Goal: Task Accomplishment & Management: Manage account settings

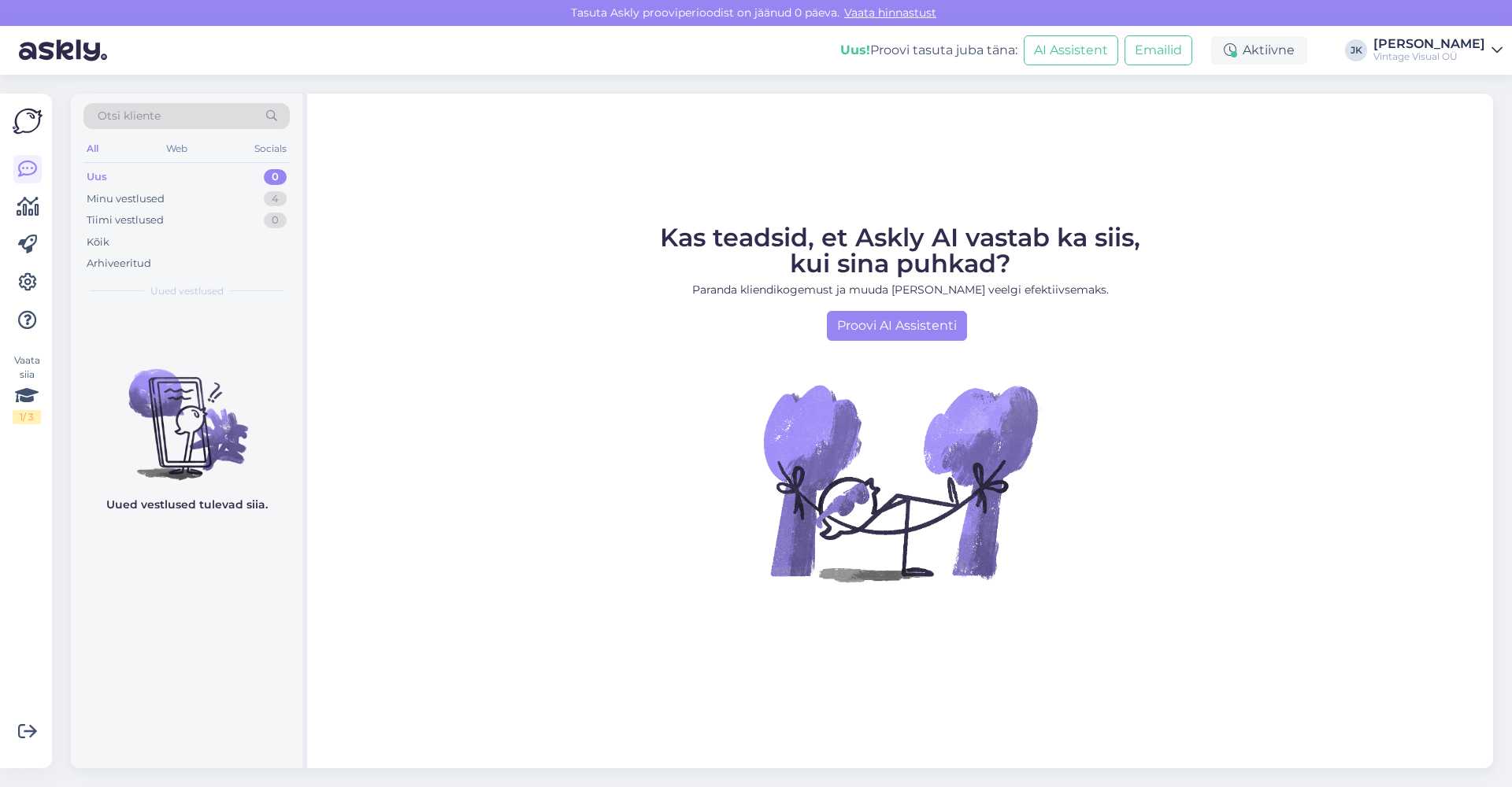
click at [946, 56] on div "Uus! Proovi tasuta [PERSON_NAME]:" at bounding box center [928, 50] width 177 height 19
click at [216, 198] on div "Minu vestlused 4" at bounding box center [186, 198] width 206 height 22
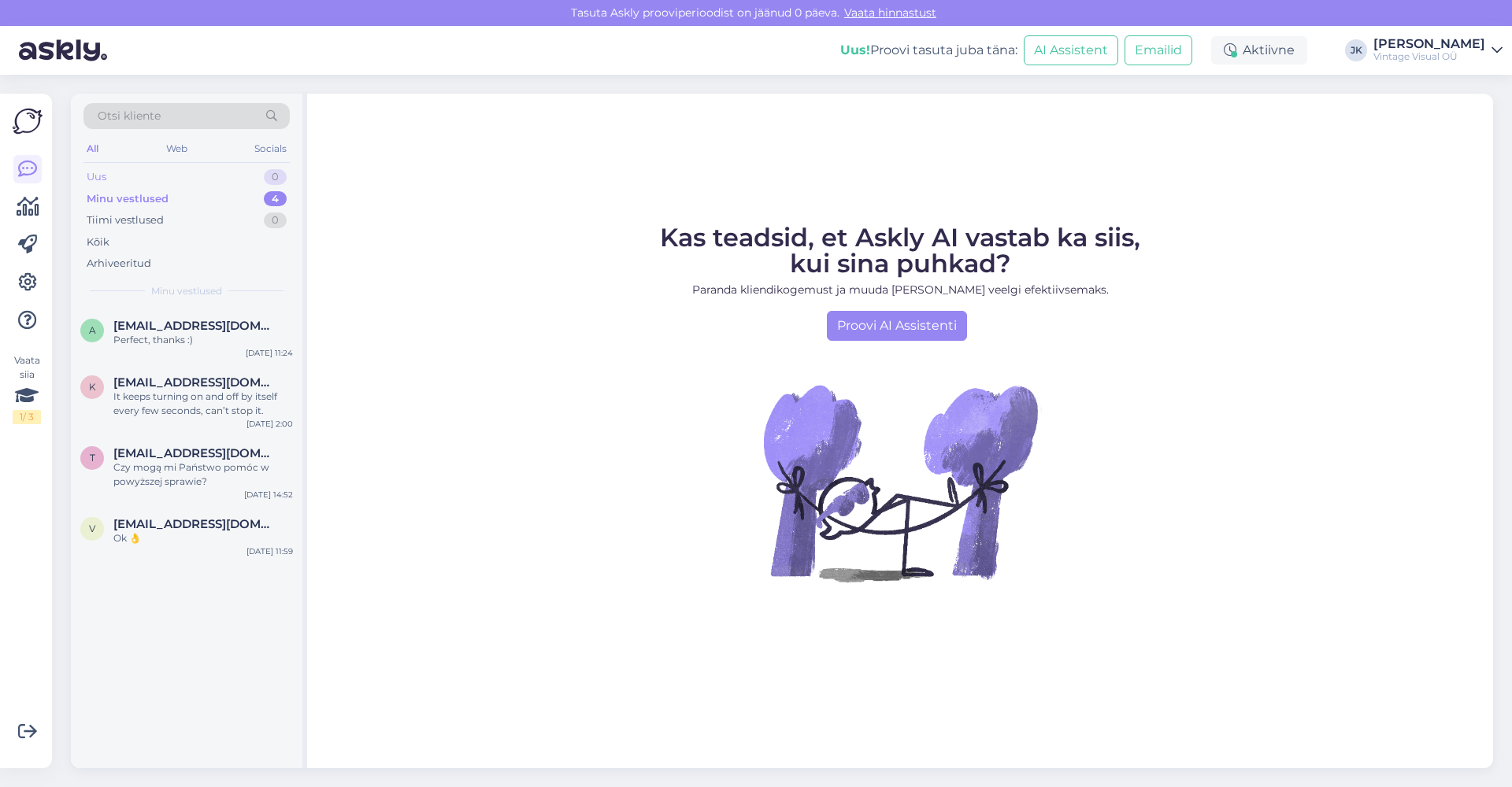
click at [200, 174] on div "Uus 0" at bounding box center [186, 177] width 206 height 22
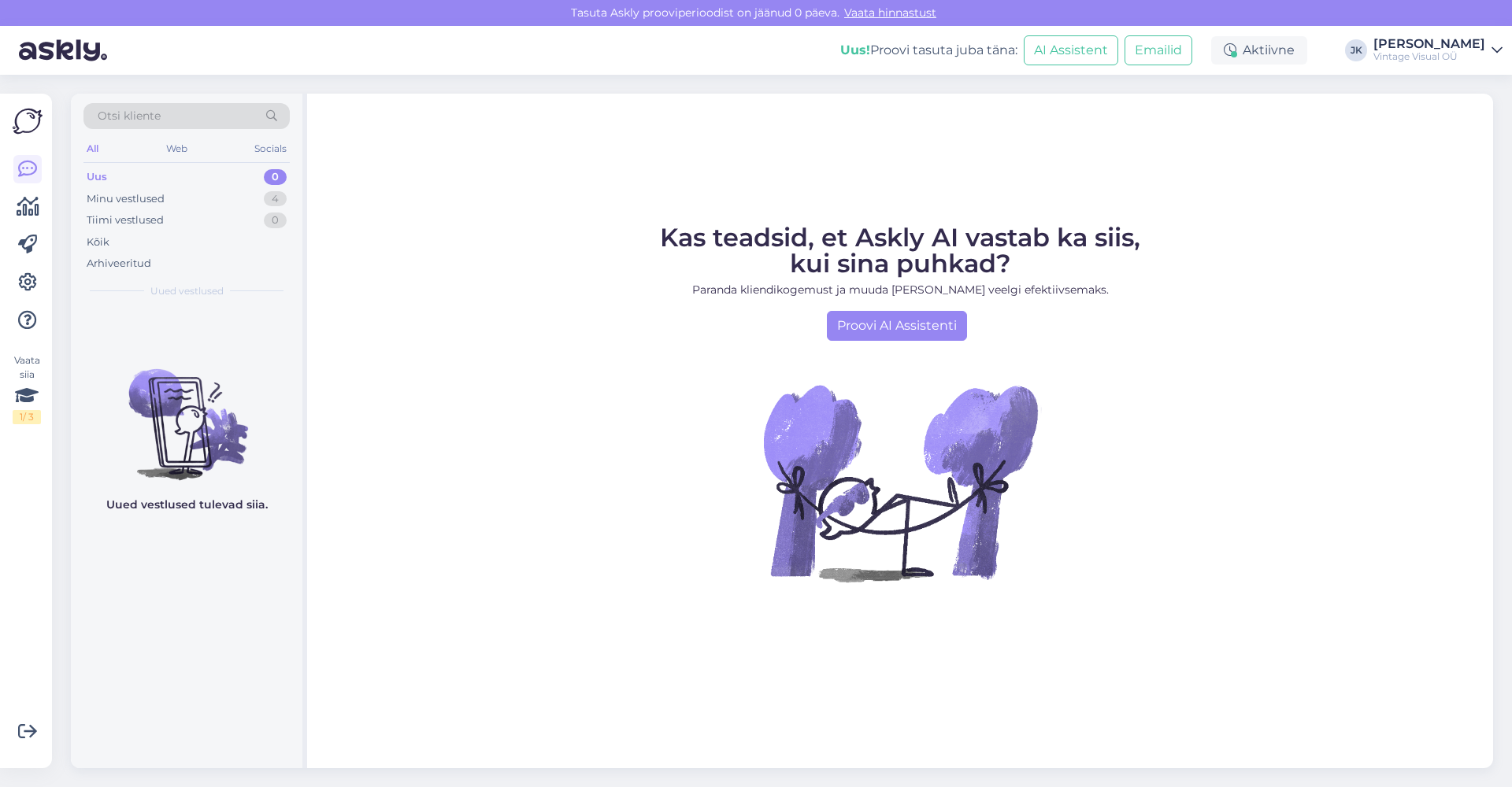
click at [796, 15] on div "Tasuta Askly prooviperioodist on jäänud 0 päeva. Vaata hinnastust" at bounding box center [756, 13] width 1512 height 26
click at [850, 14] on link "Vaata hinnastust" at bounding box center [890, 13] width 102 height 14
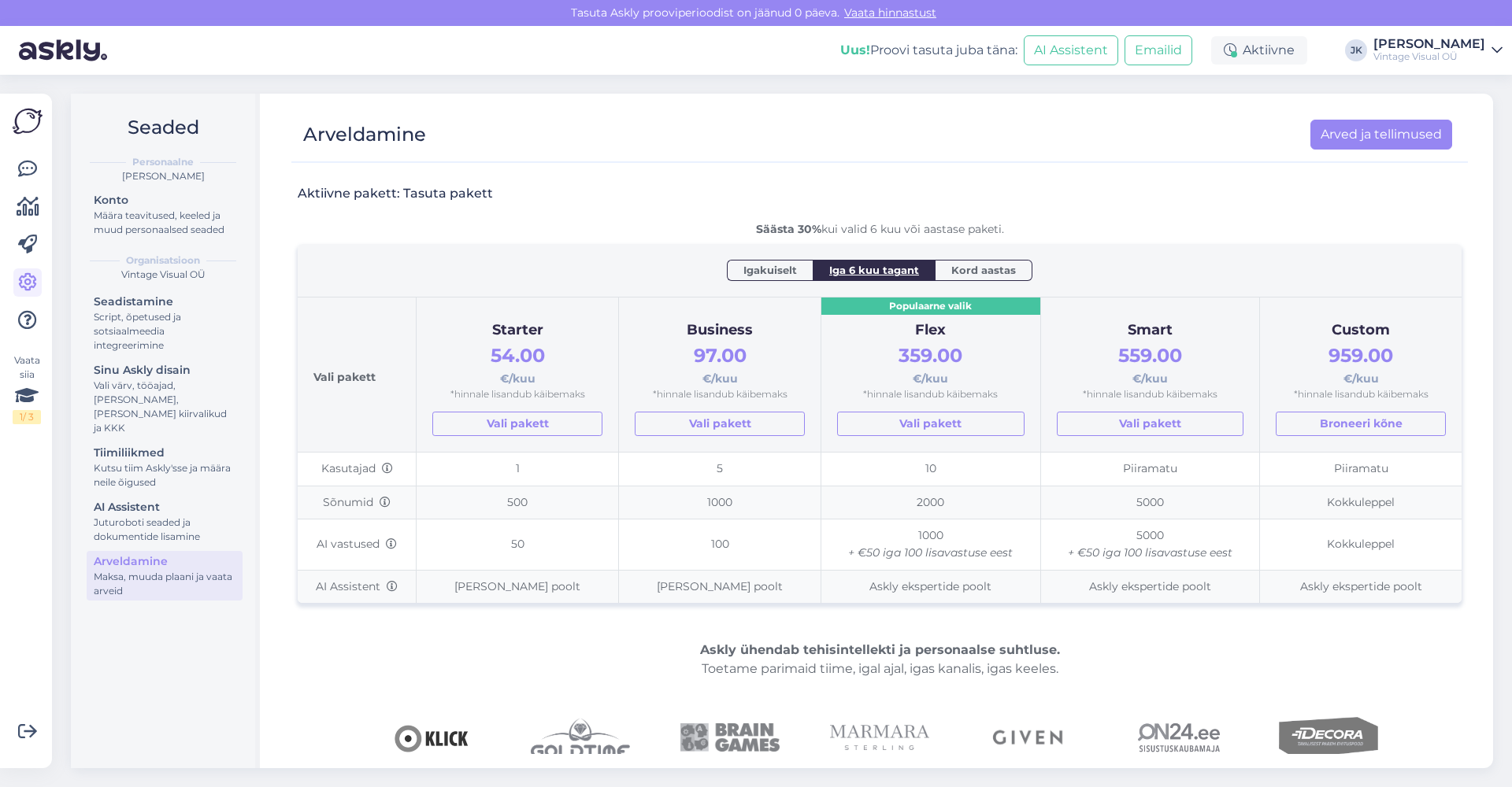
click at [630, 244] on th "Igakuiselt Iga 6 kuu tagant Kord aastas" at bounding box center [879, 271] width 1164 height 53
click at [385, 198] on h3 "Aktiivne pakett: Tasuta pakett" at bounding box center [395, 194] width 196 height 18
click at [797, 273] on span "Igakuiselt" at bounding box center [770, 270] width 54 height 16
click at [959, 267] on span "Kord aastas" at bounding box center [984, 270] width 65 height 16
click at [906, 271] on span "Iga 6 kuu tagant" at bounding box center [874, 270] width 90 height 16
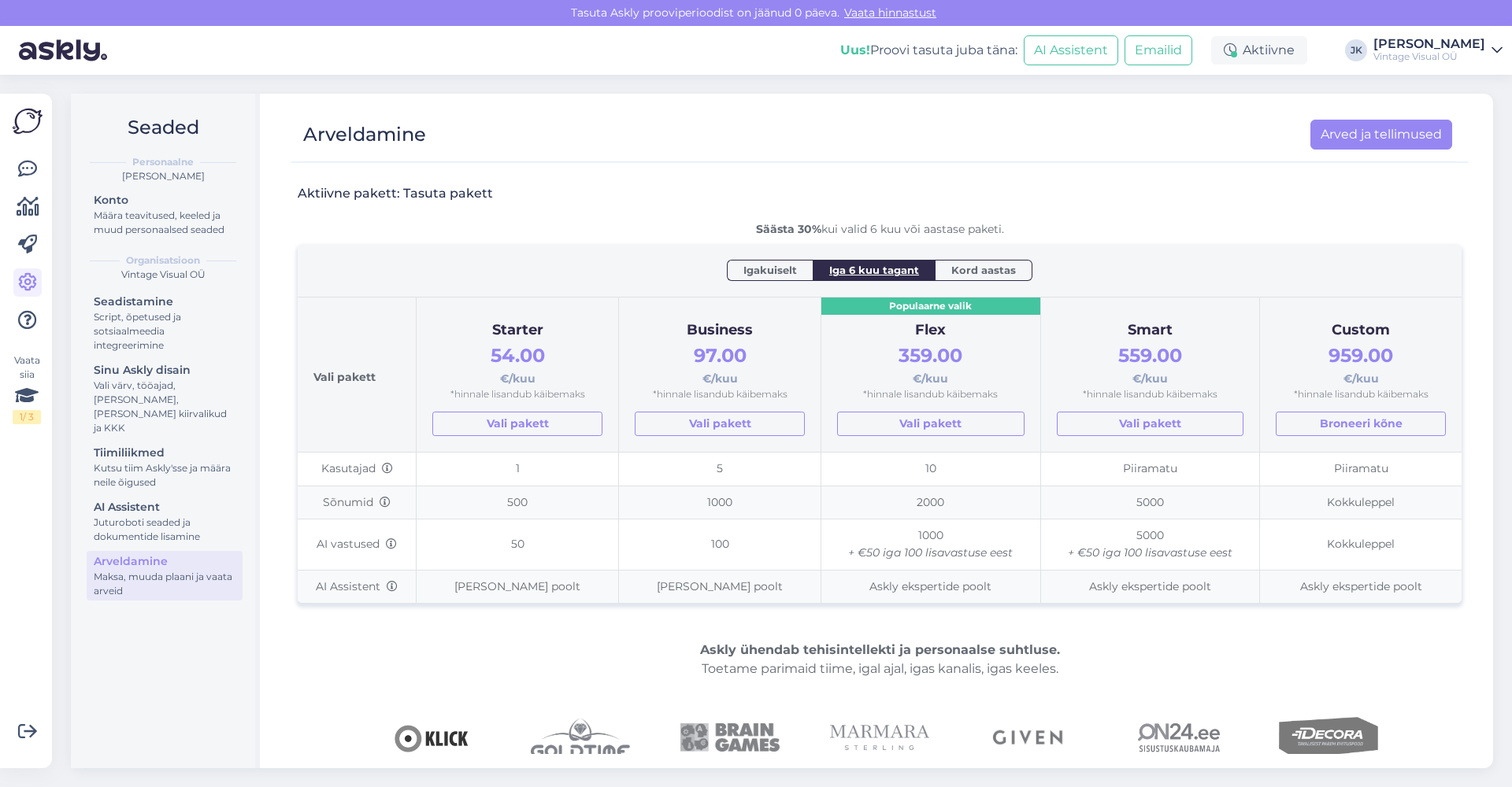
click at [666, 245] on th "Igakuiselt Iga 6 kuu tagant Kord aastas" at bounding box center [879, 271] width 1164 height 53
click at [30, 167] on icon at bounding box center [27, 168] width 19 height 19
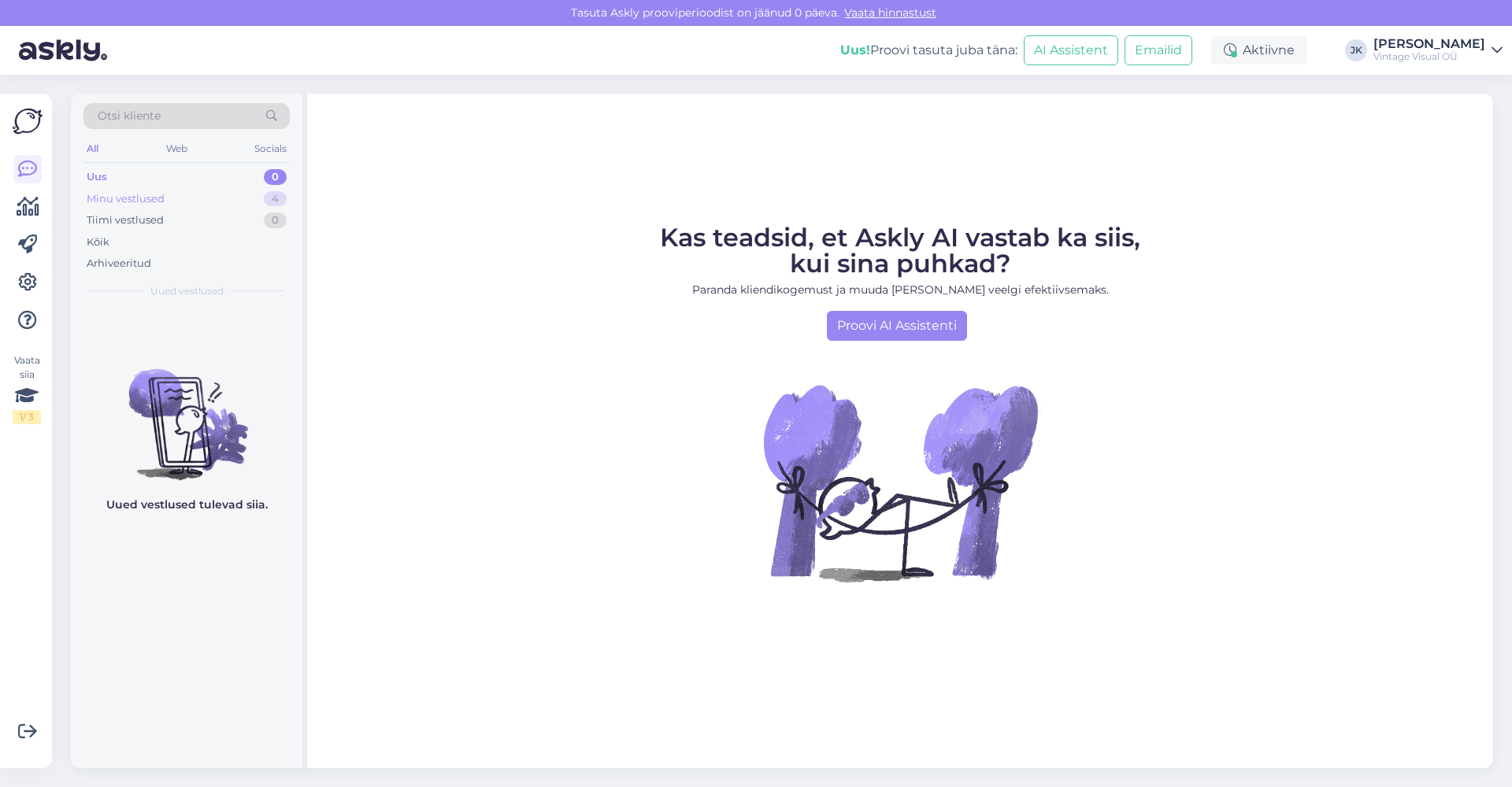
click at [129, 190] on div "Minu vestlused 4" at bounding box center [186, 198] width 206 height 22
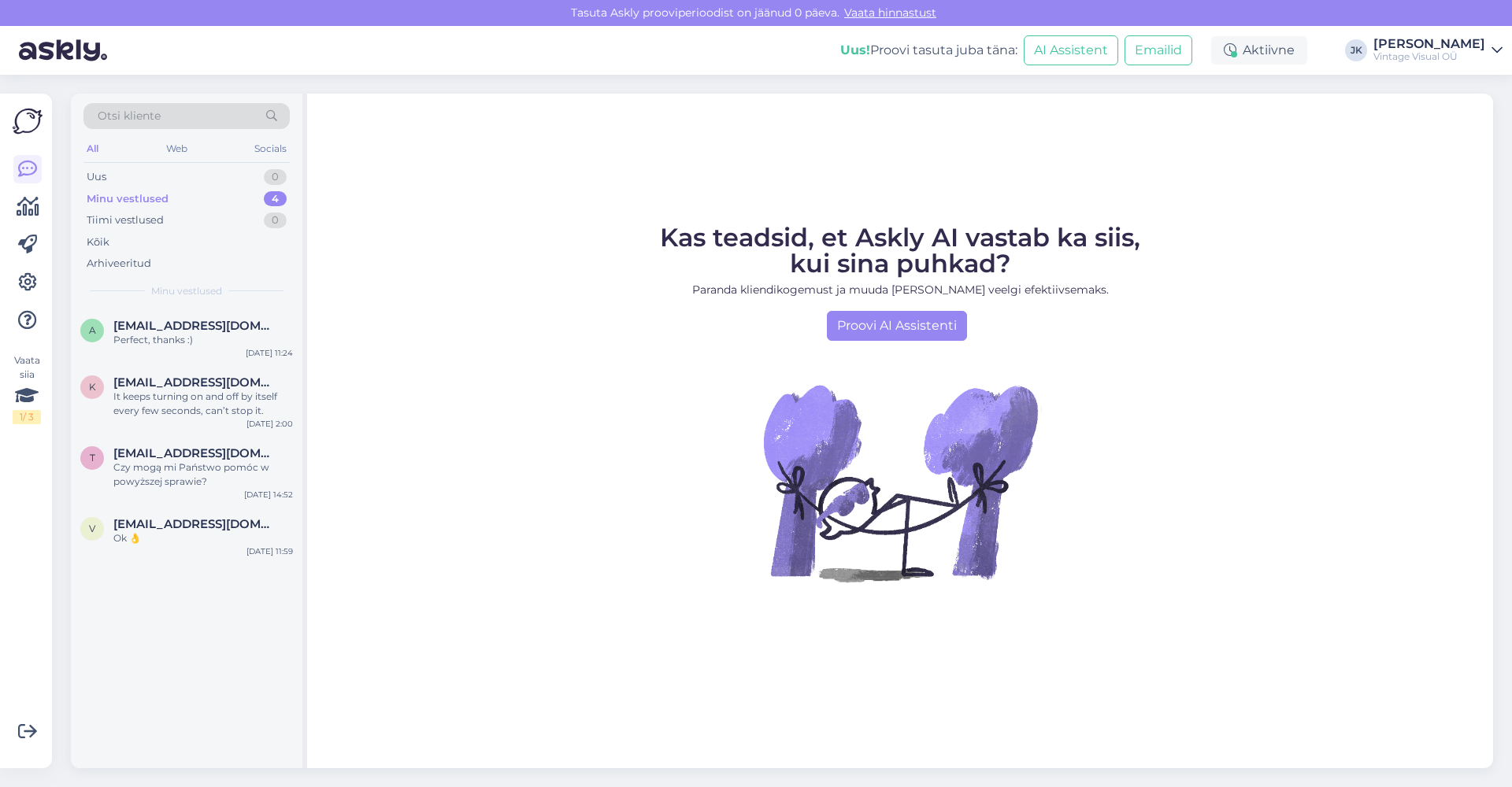
click at [200, 203] on div "Minu vestlused 4" at bounding box center [186, 198] width 206 height 22
click at [177, 228] on div "Tiimi vestlused 0" at bounding box center [186, 220] width 206 height 22
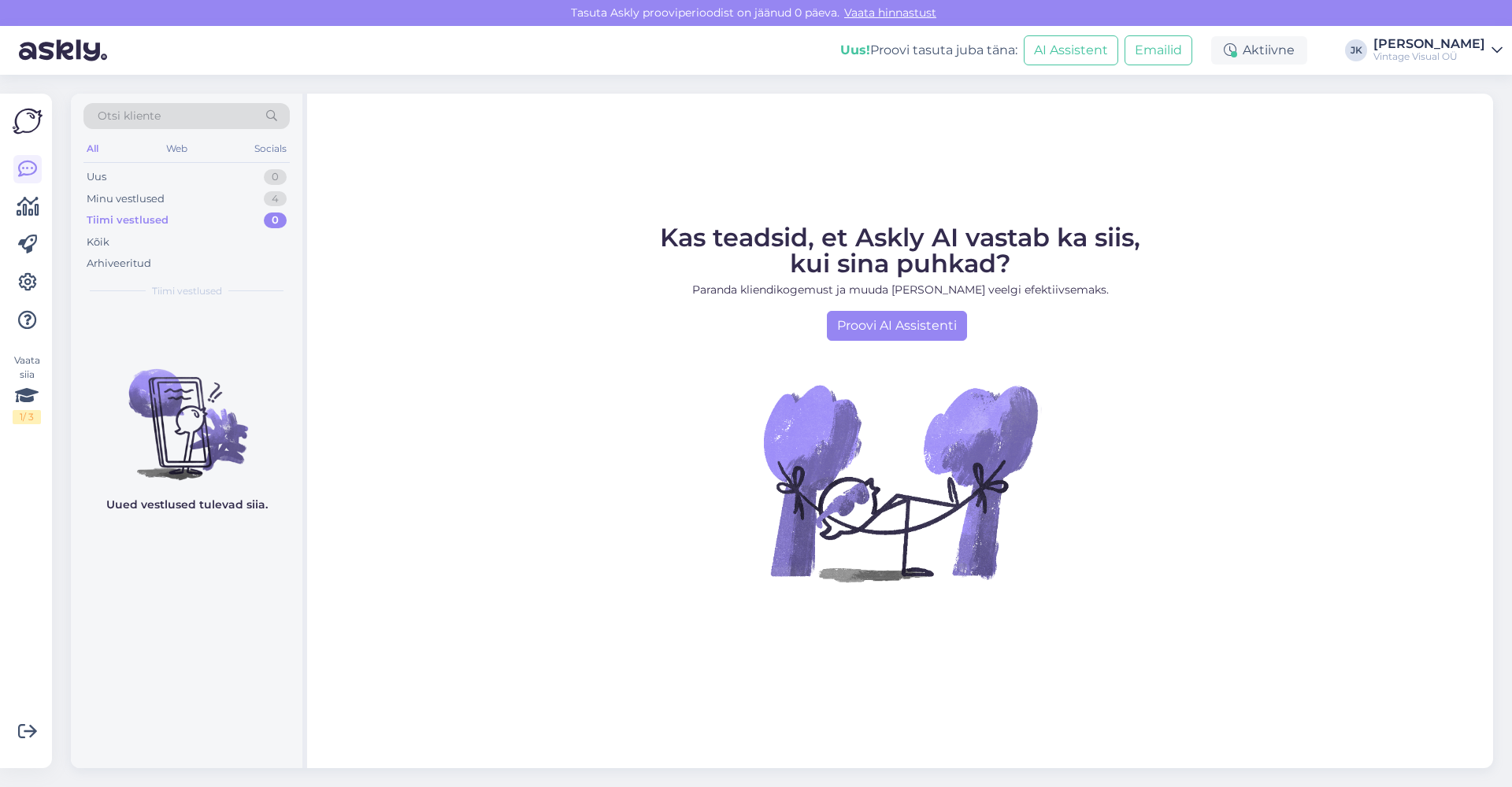
click at [178, 159] on div "All Web Socials" at bounding box center [186, 151] width 206 height 24
click at [161, 167] on div "Uus 0" at bounding box center [186, 177] width 206 height 22
click at [171, 193] on div "Minu vestlused 4" at bounding box center [186, 198] width 206 height 22
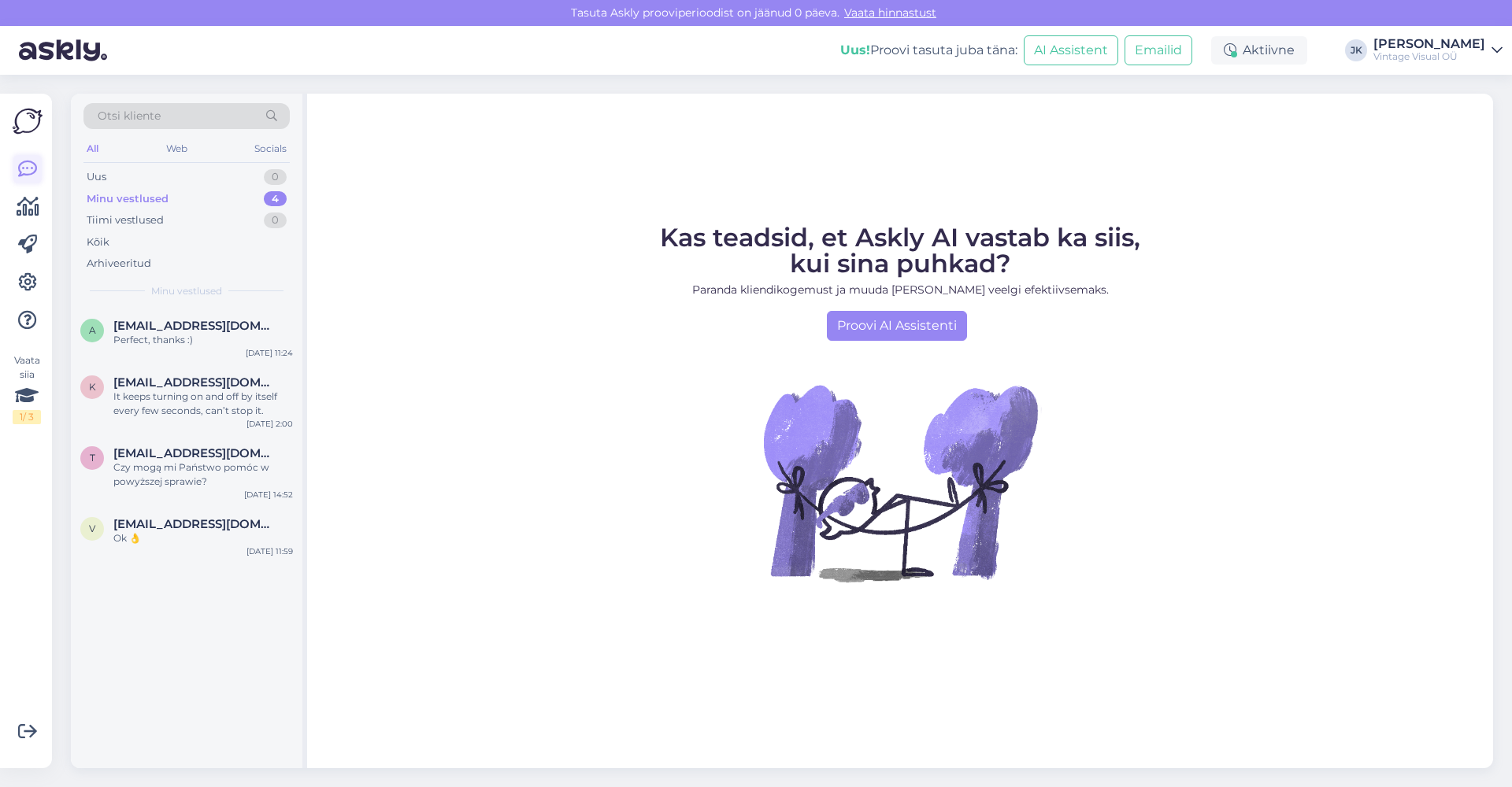
click at [25, 162] on icon at bounding box center [27, 168] width 19 height 19
click at [131, 337] on div "Perfect, thanks :)" at bounding box center [203, 340] width 180 height 14
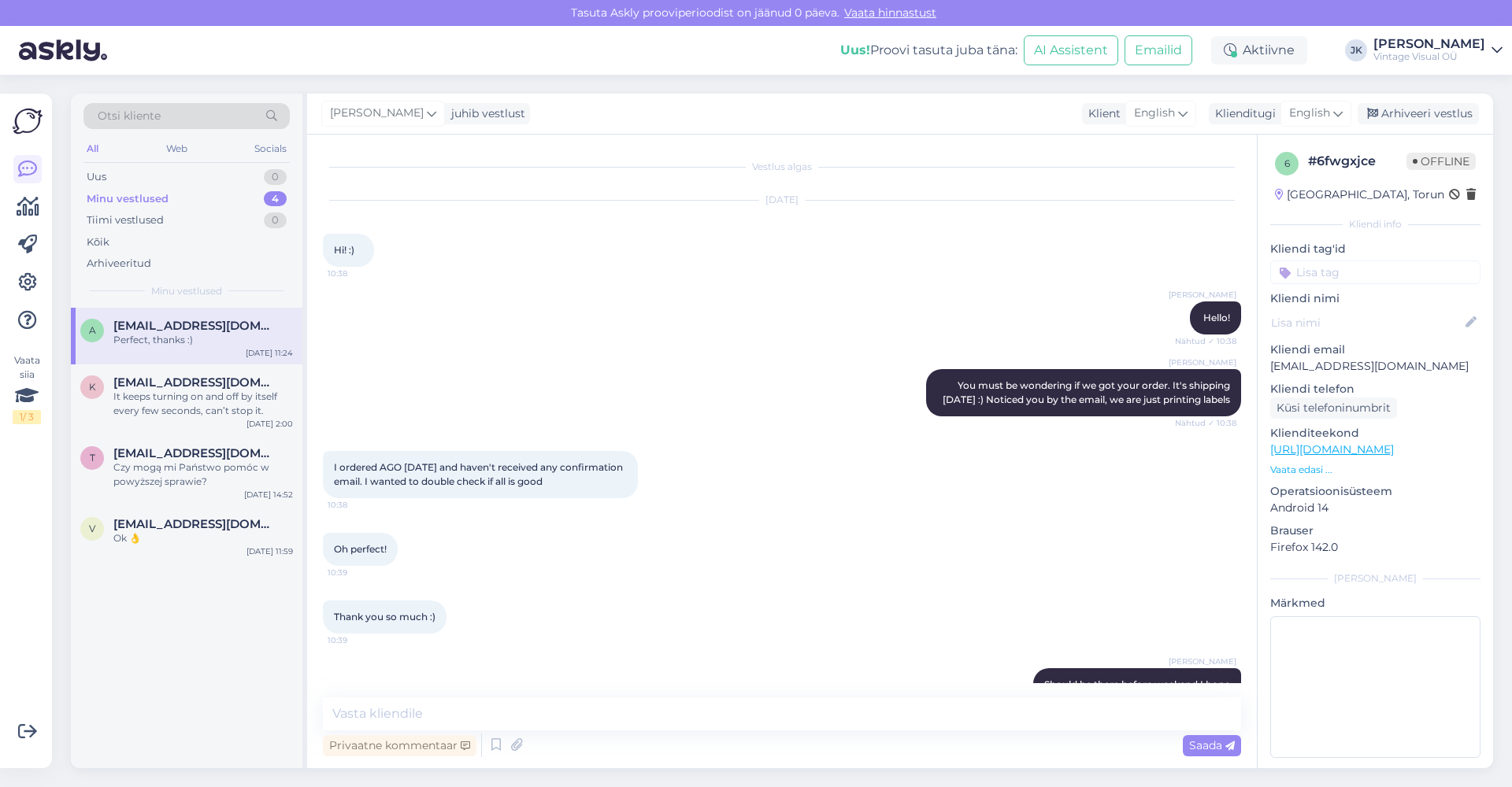
scroll to position [416, 0]
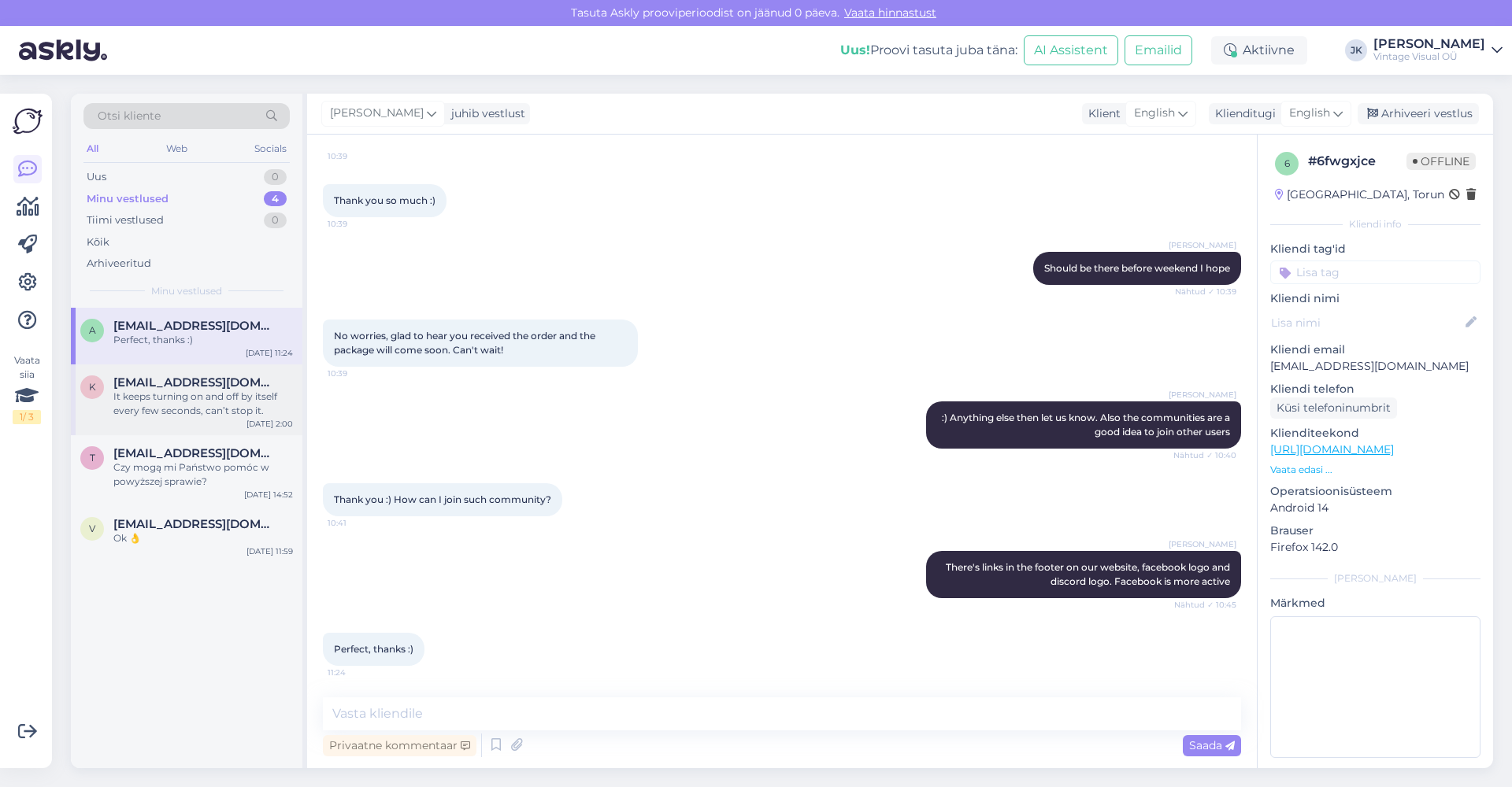
click at [151, 403] on div "It keeps turning on and off by itself every few seconds, can’t stop it." at bounding box center [203, 404] width 180 height 28
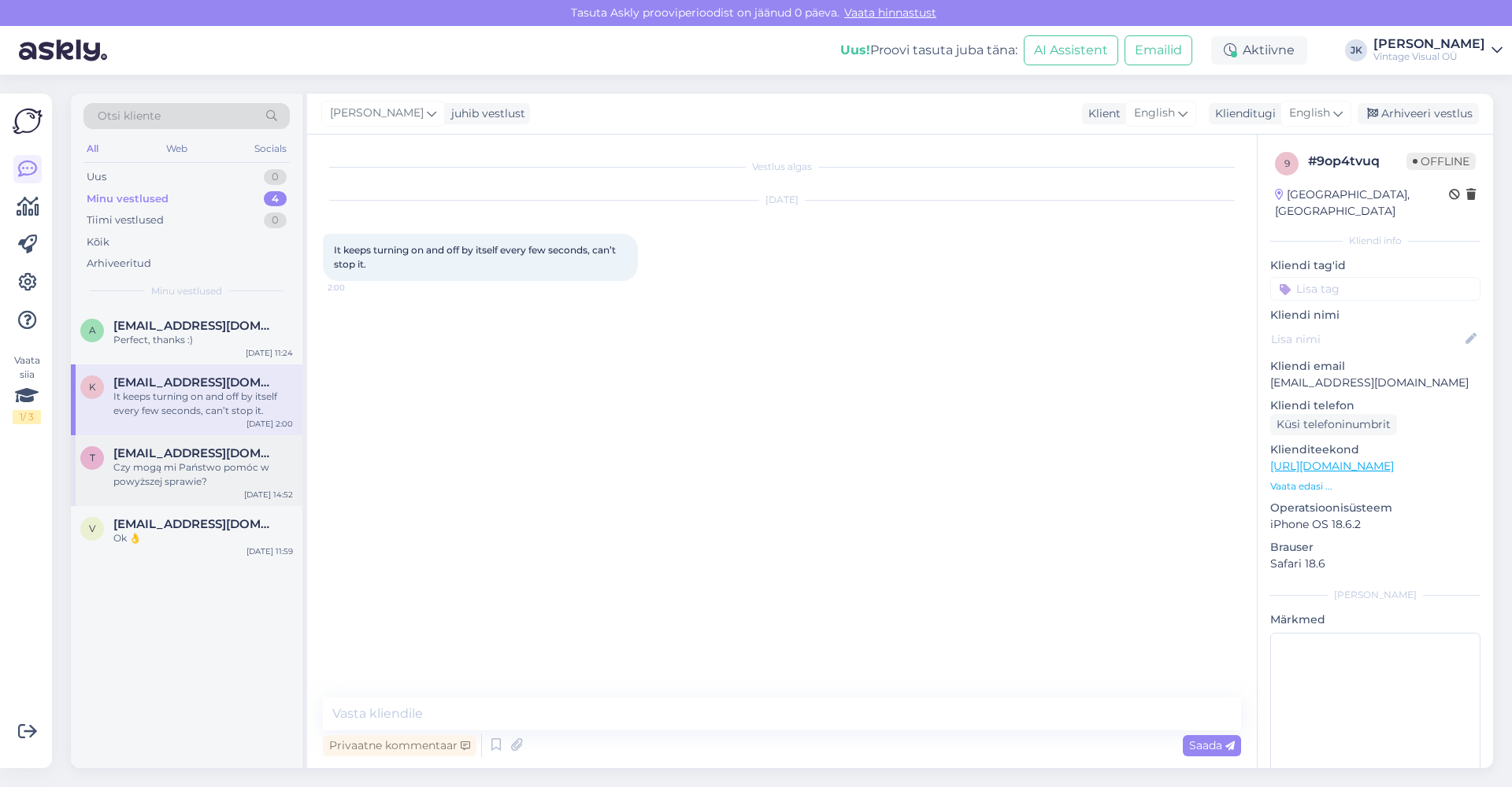
click at [152, 460] on div "Czy mogą mi Państwo pomóc w powyższej sprawie?" at bounding box center [203, 474] width 180 height 28
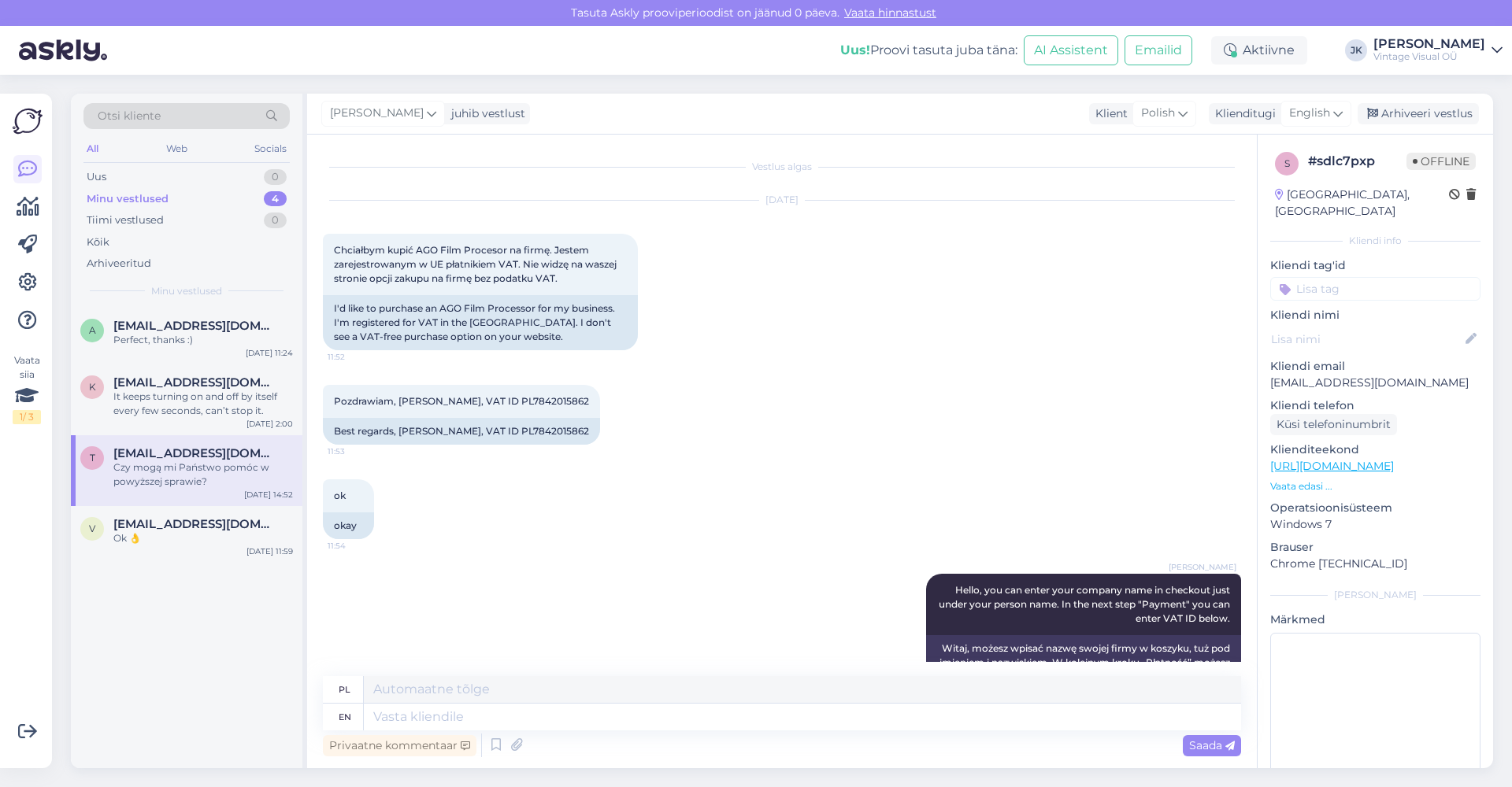
scroll to position [717, 0]
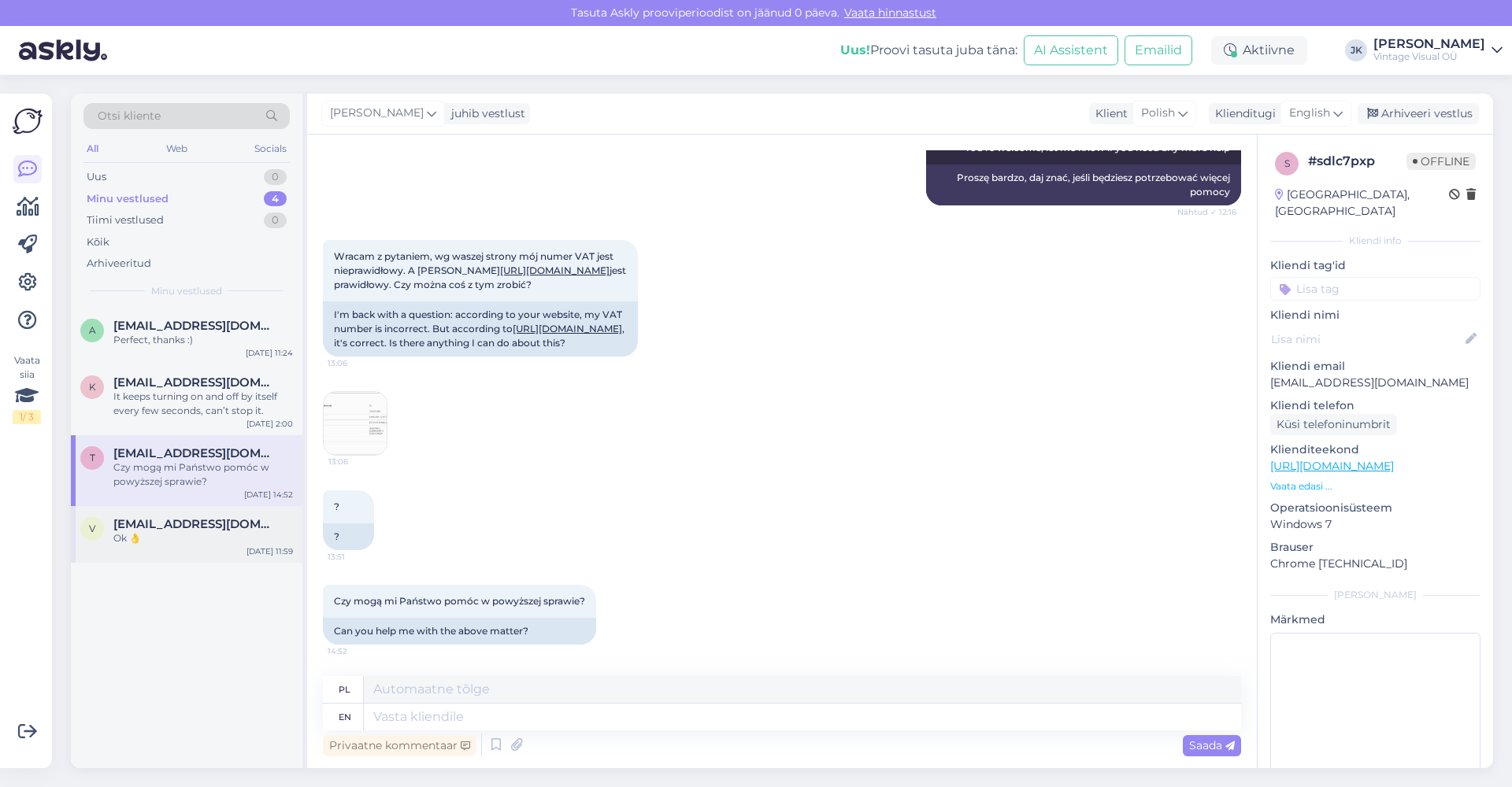
click at [175, 513] on div "v vanimarioluce@gmail.com Ok 👌 Aug 12 11:59" at bounding box center [186, 535] width 232 height 57
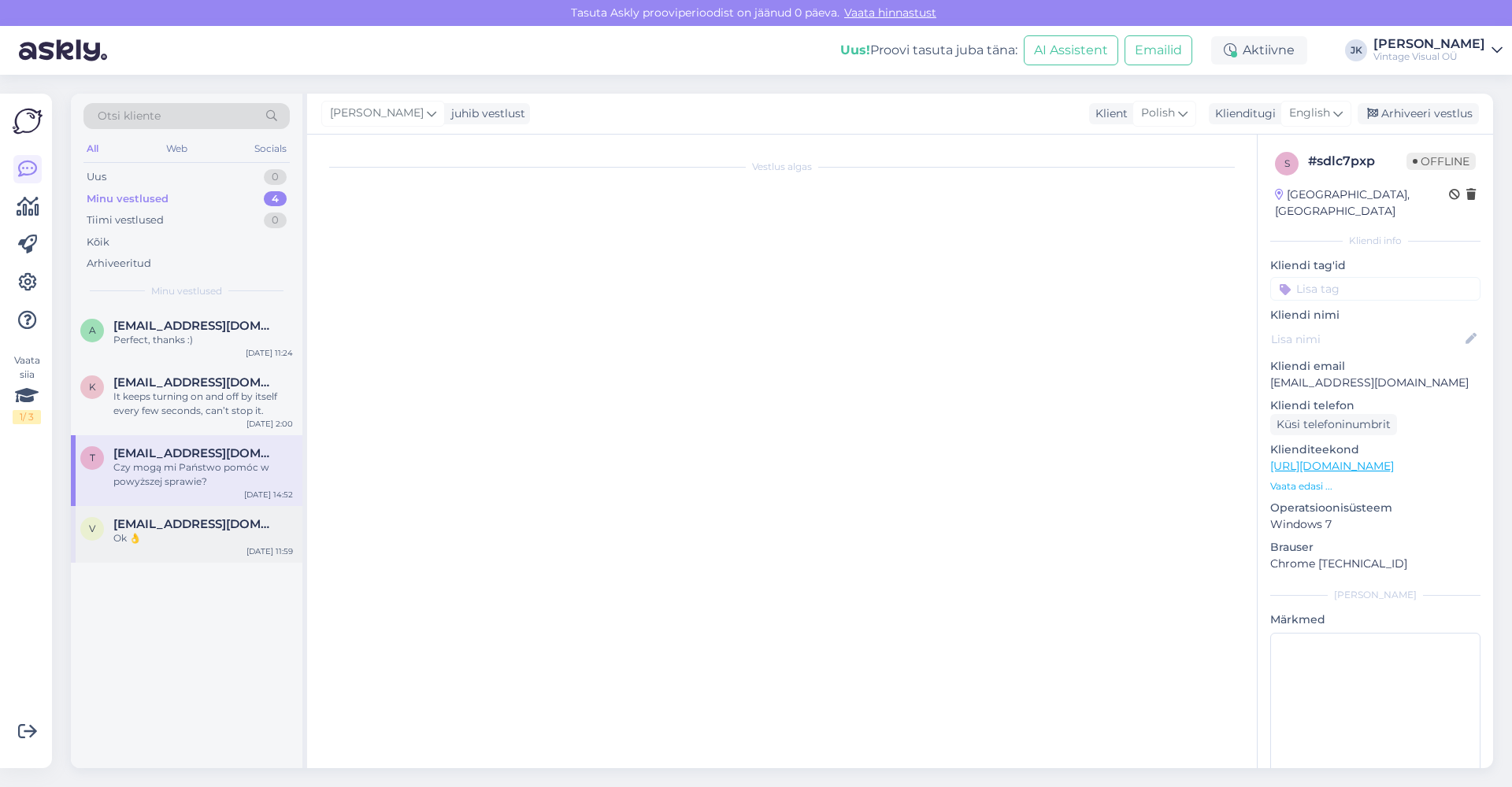
scroll to position [0, 0]
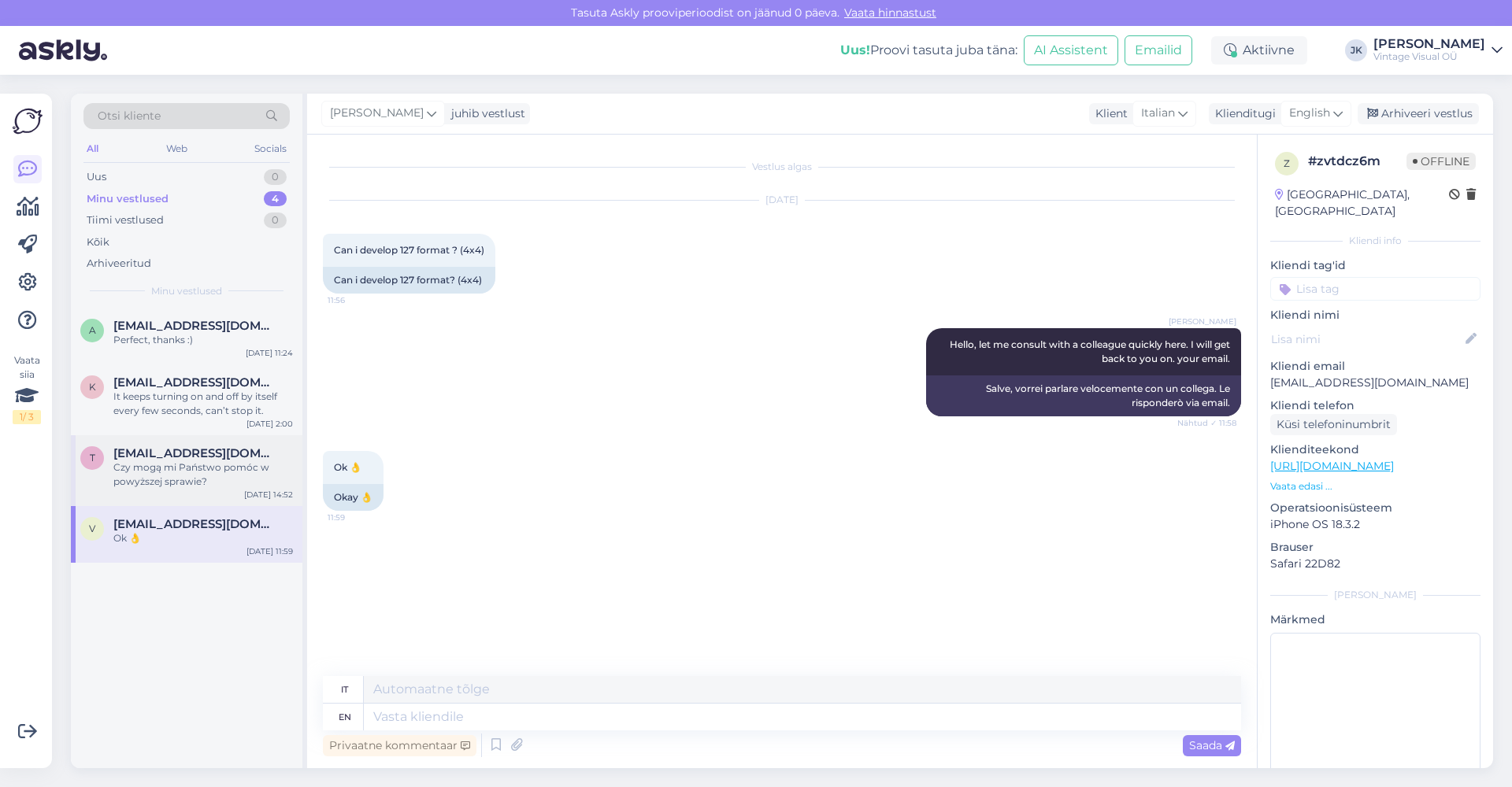
click at [183, 446] on span "teodor@gniazdo.pl" at bounding box center [195, 453] width 163 height 14
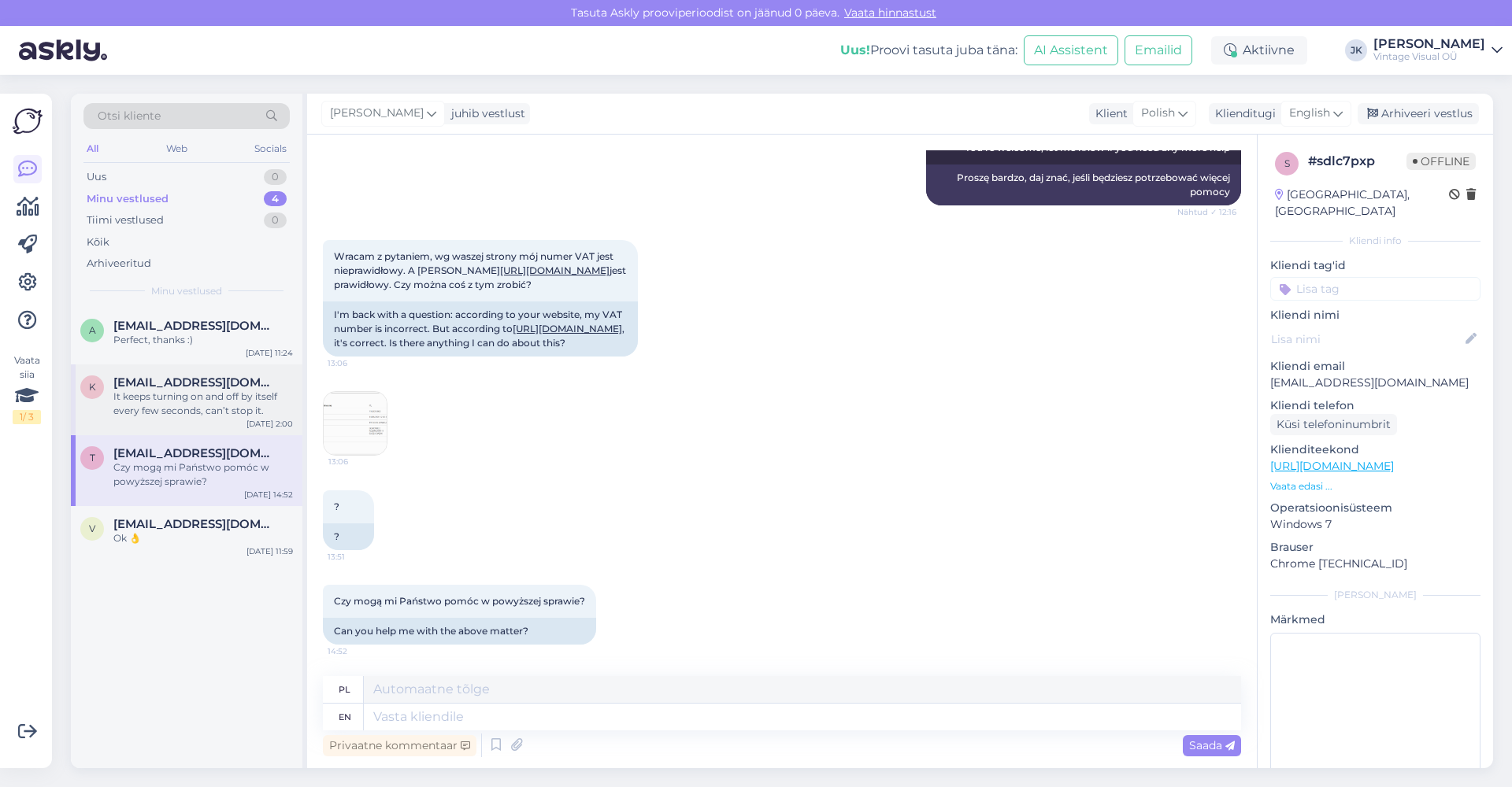
click at [195, 404] on div "It keeps turning on and off by itself every few seconds, can’t stop it." at bounding box center [203, 404] width 180 height 28
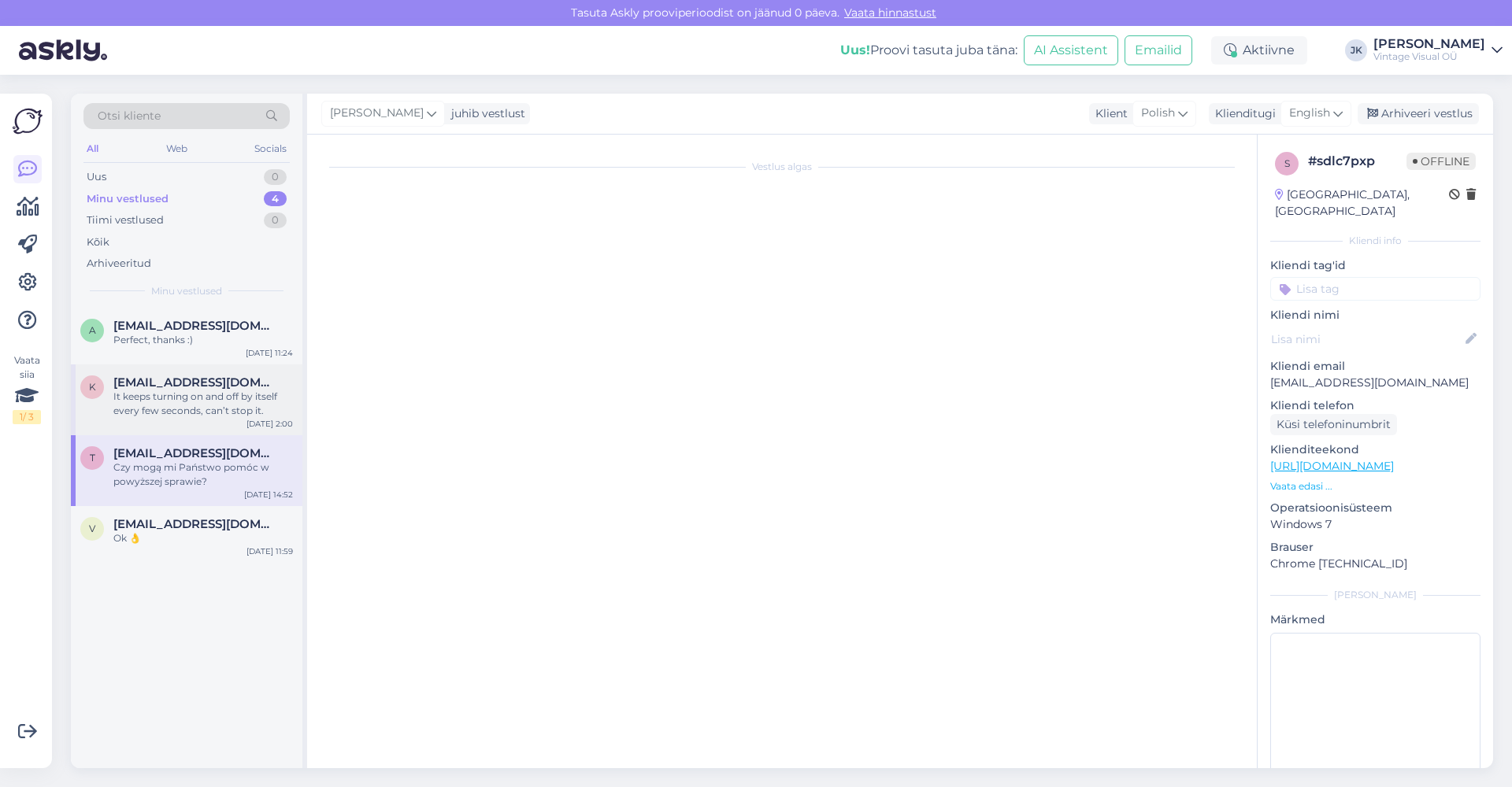
scroll to position [0, 0]
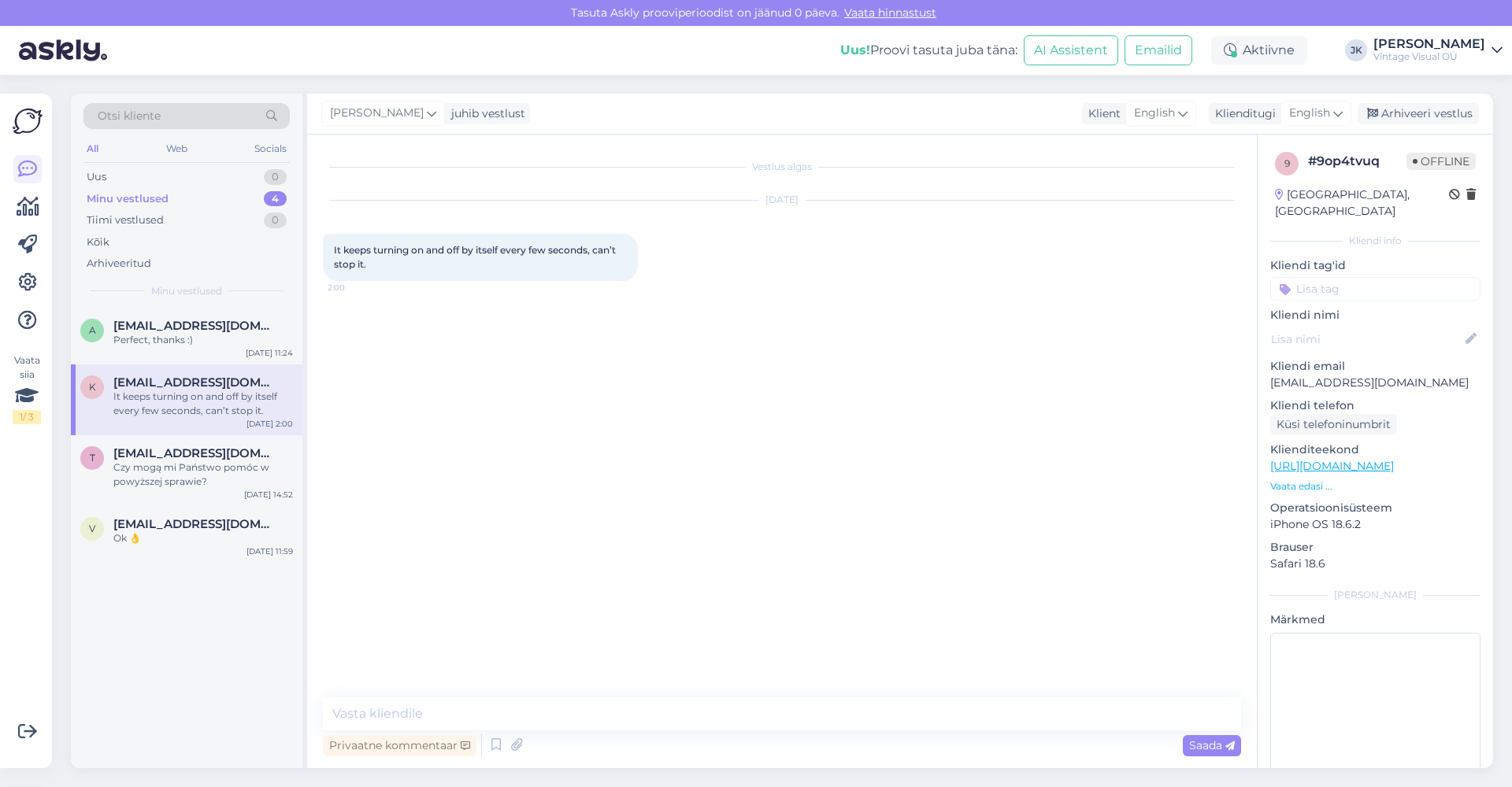
click at [37, 134] on img at bounding box center [27, 121] width 30 height 30
click at [30, 123] on img at bounding box center [27, 121] width 30 height 30
click at [190, 150] on div "Web" at bounding box center [177, 149] width 27 height 21
click at [250, 150] on div "All Web Socials" at bounding box center [186, 151] width 206 height 24
click at [105, 147] on div "All Web Socials" at bounding box center [186, 151] width 206 height 24
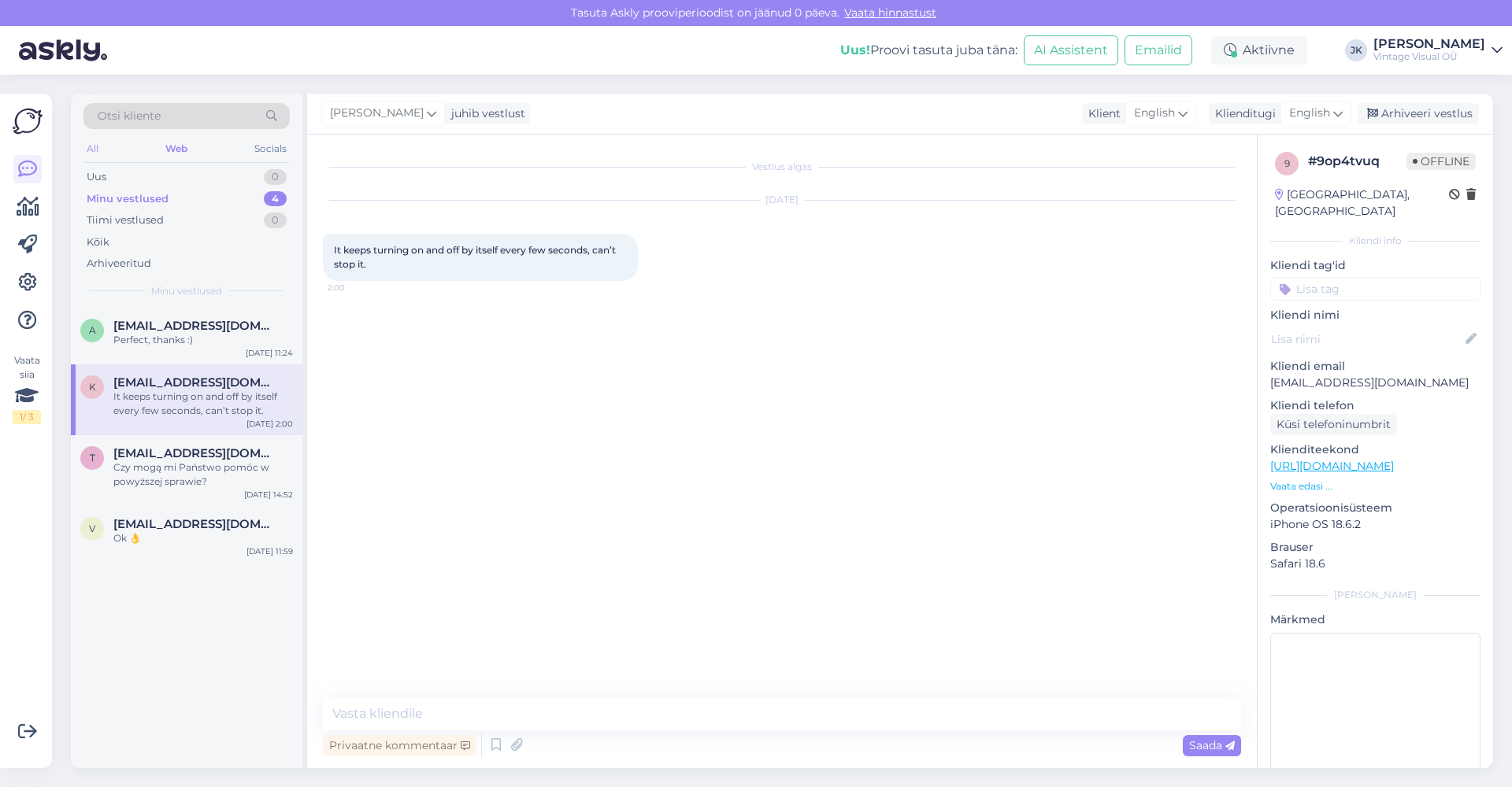
click at [90, 149] on div "All" at bounding box center [92, 149] width 19 height 21
click at [917, 300] on div "Vestlus algas Aug 21 2025 It keeps turning on and off by itself every few secon…" at bounding box center [788, 416] width 932 height 533
click at [34, 243] on icon at bounding box center [27, 244] width 19 height 19
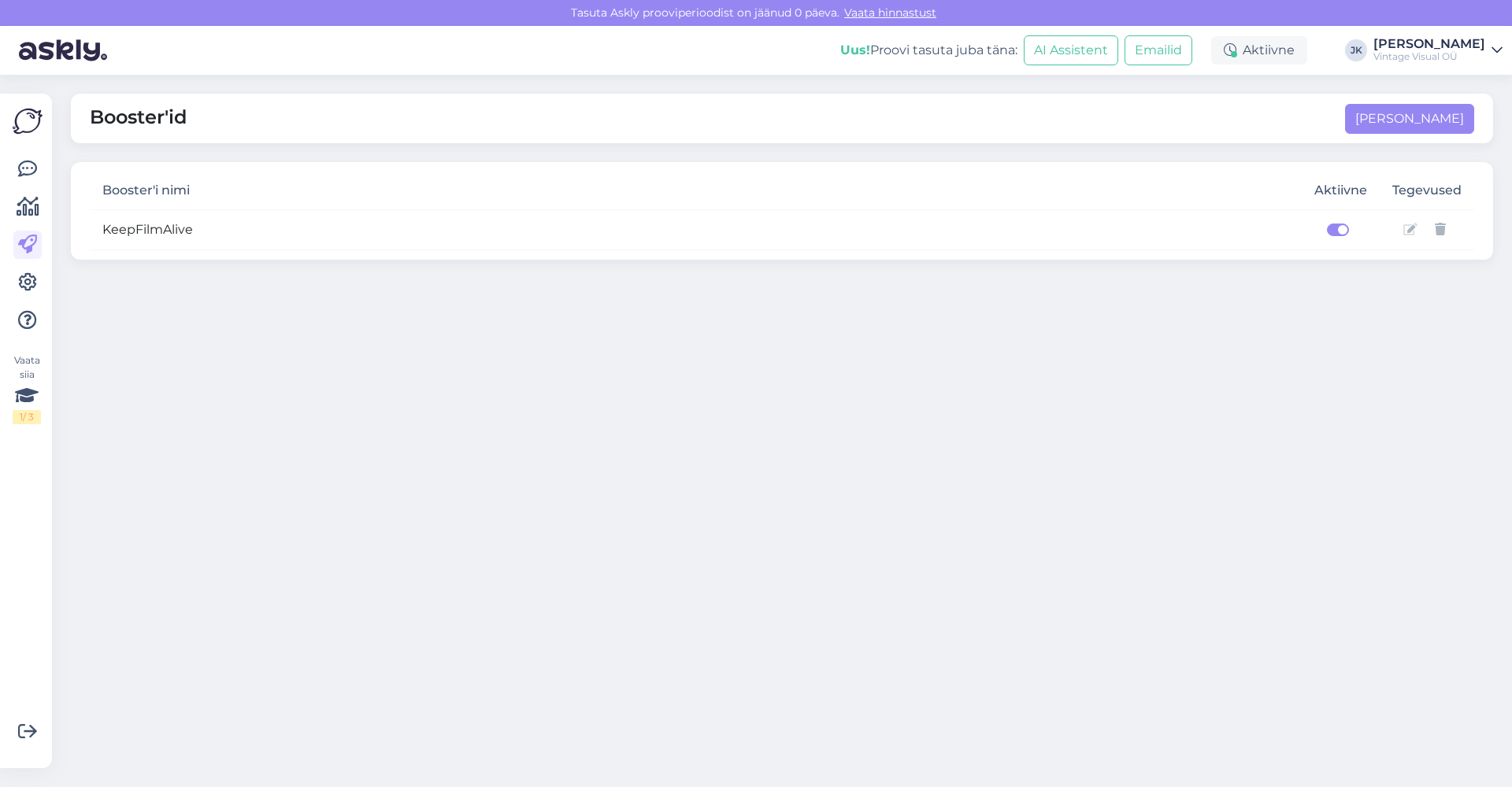
click at [1185, 212] on td "KeepFilmAlive" at bounding box center [695, 229] width 1212 height 40
click at [1217, 235] on td "KeepFilmAlive" at bounding box center [695, 229] width 1212 height 40
click at [1234, 121] on div "Booster'id Lisa uus" at bounding box center [781, 118] width 1422 height 50
click at [636, 332] on div "Booster'id Lisa uus Booster'i nimi Aktiivne Tegevused KeepFilmAlive" at bounding box center [786, 430] width 1450 height 713
click at [1190, 85] on div "Booster'id Lisa uus Booster'i nimi Aktiivne Tegevused KeepFilmAlive" at bounding box center [786, 430] width 1450 height 713
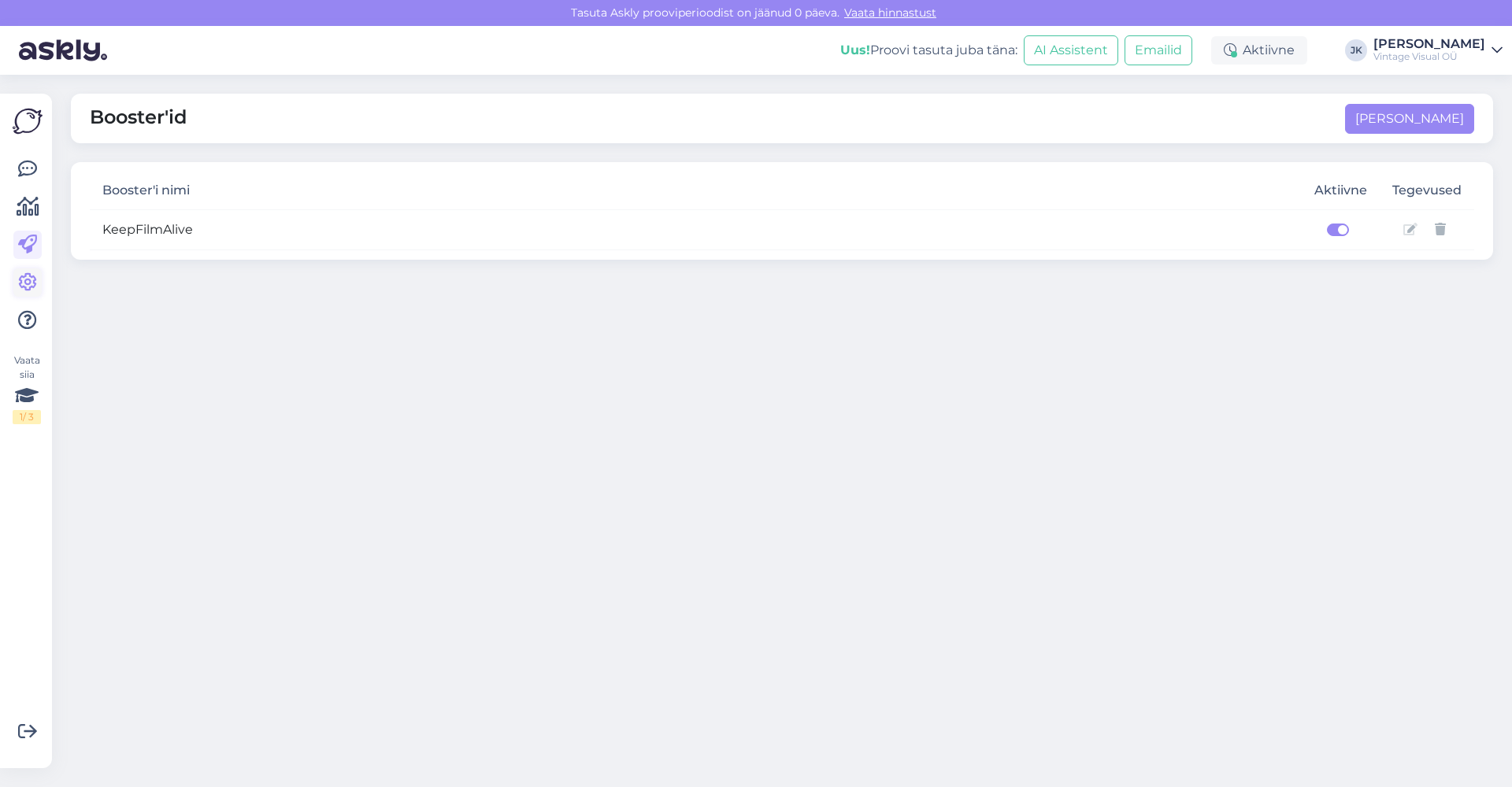
click at [30, 292] on link at bounding box center [27, 283] width 28 height 28
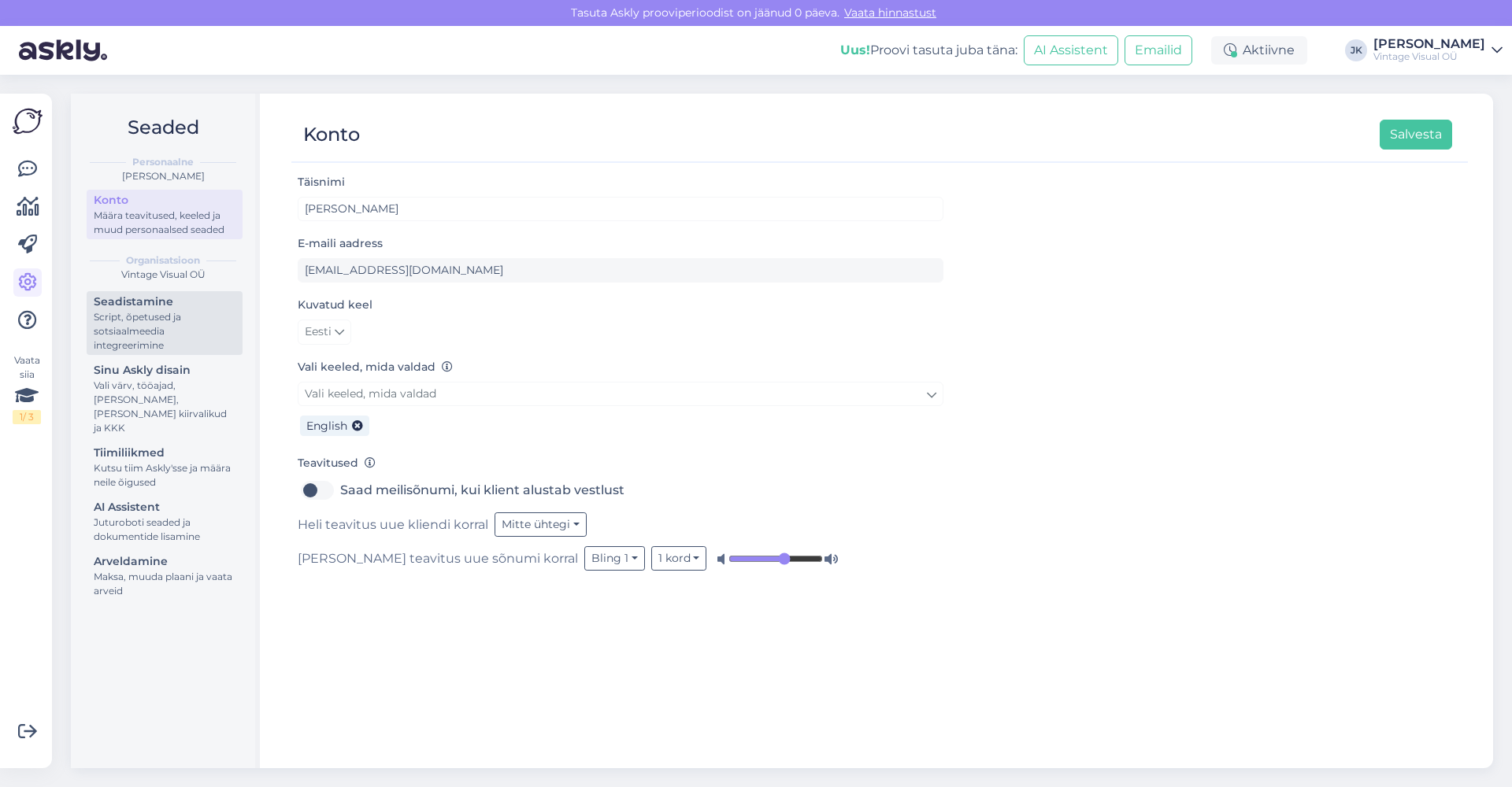
click at [160, 327] on div "Script, õpetused ja sotsiaalmeedia integreerimine" at bounding box center [164, 330] width 142 height 42
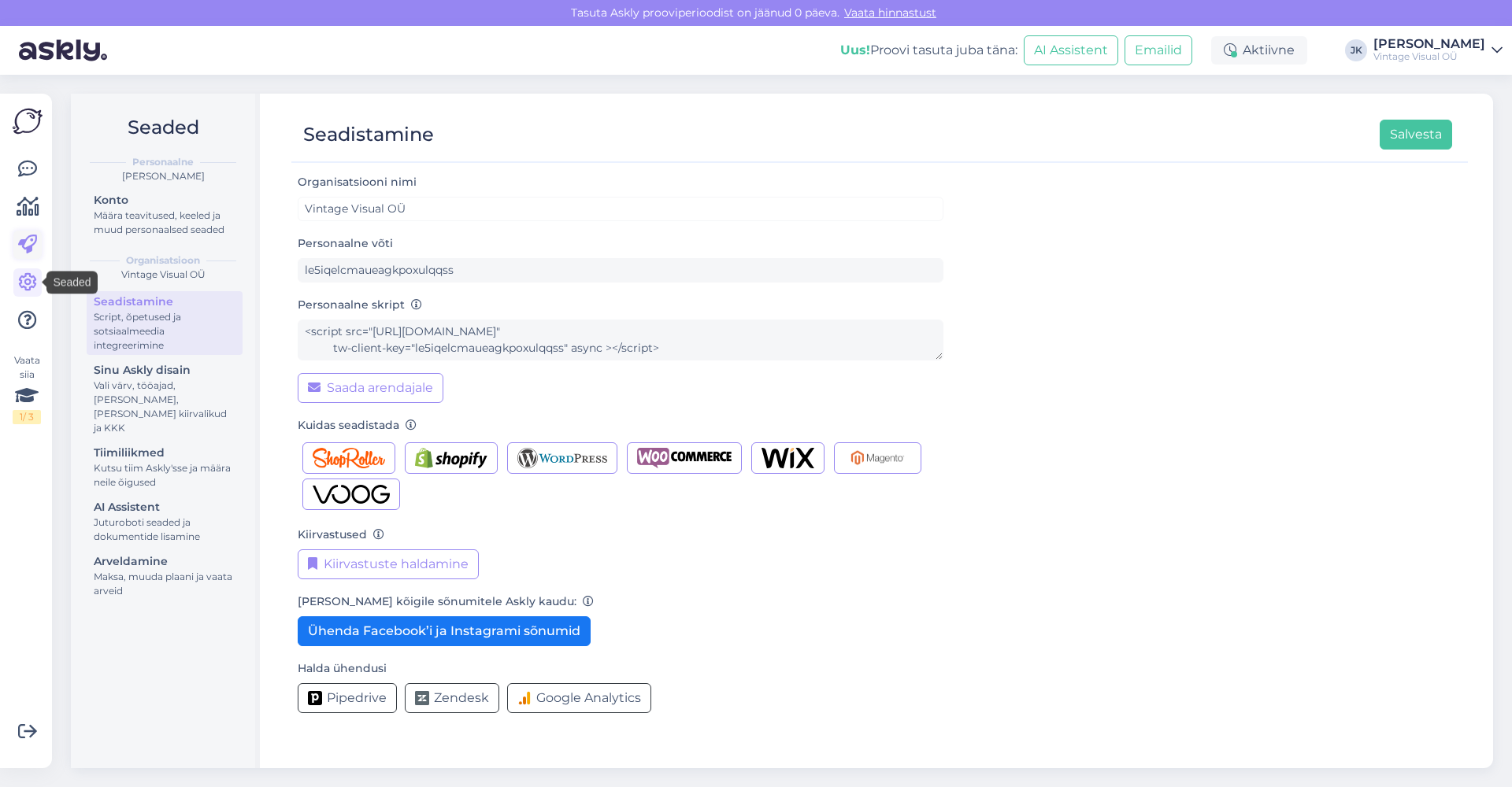
click at [32, 254] on link at bounding box center [27, 244] width 28 height 28
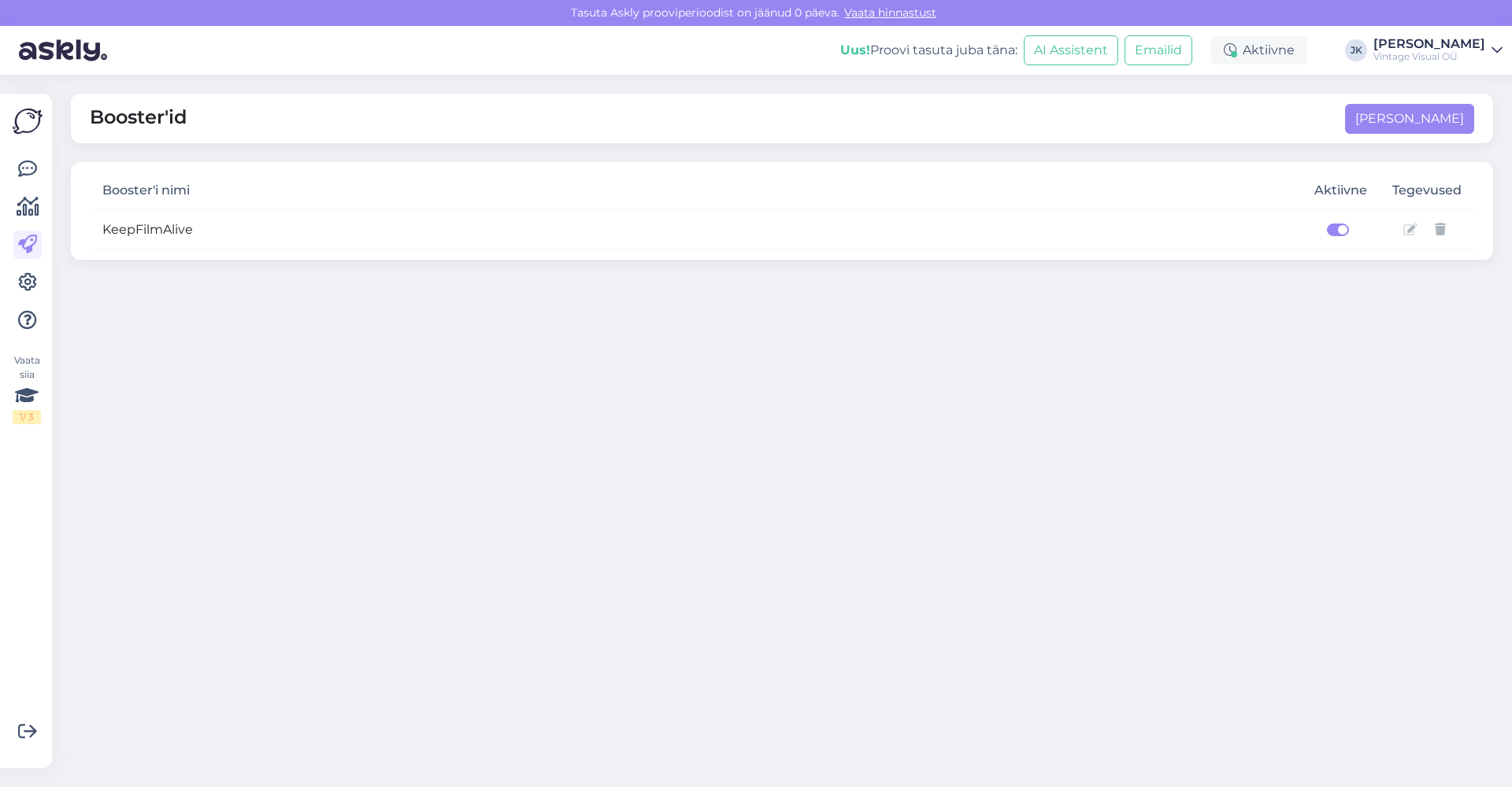
click at [1356, 220] on label at bounding box center [1356, 220] width 0 height 0
click at [1327, 230] on input "checkbox" at bounding box center [1320, 228] width 13 height 16
checkbox input "false"
click at [1102, 378] on div "Booster'id Lisa uus Booster'i nimi Aktiivne Tegevused KeepFilmAlive" at bounding box center [786, 430] width 1450 height 713
